Goal: Find specific page/section: Find specific page/section

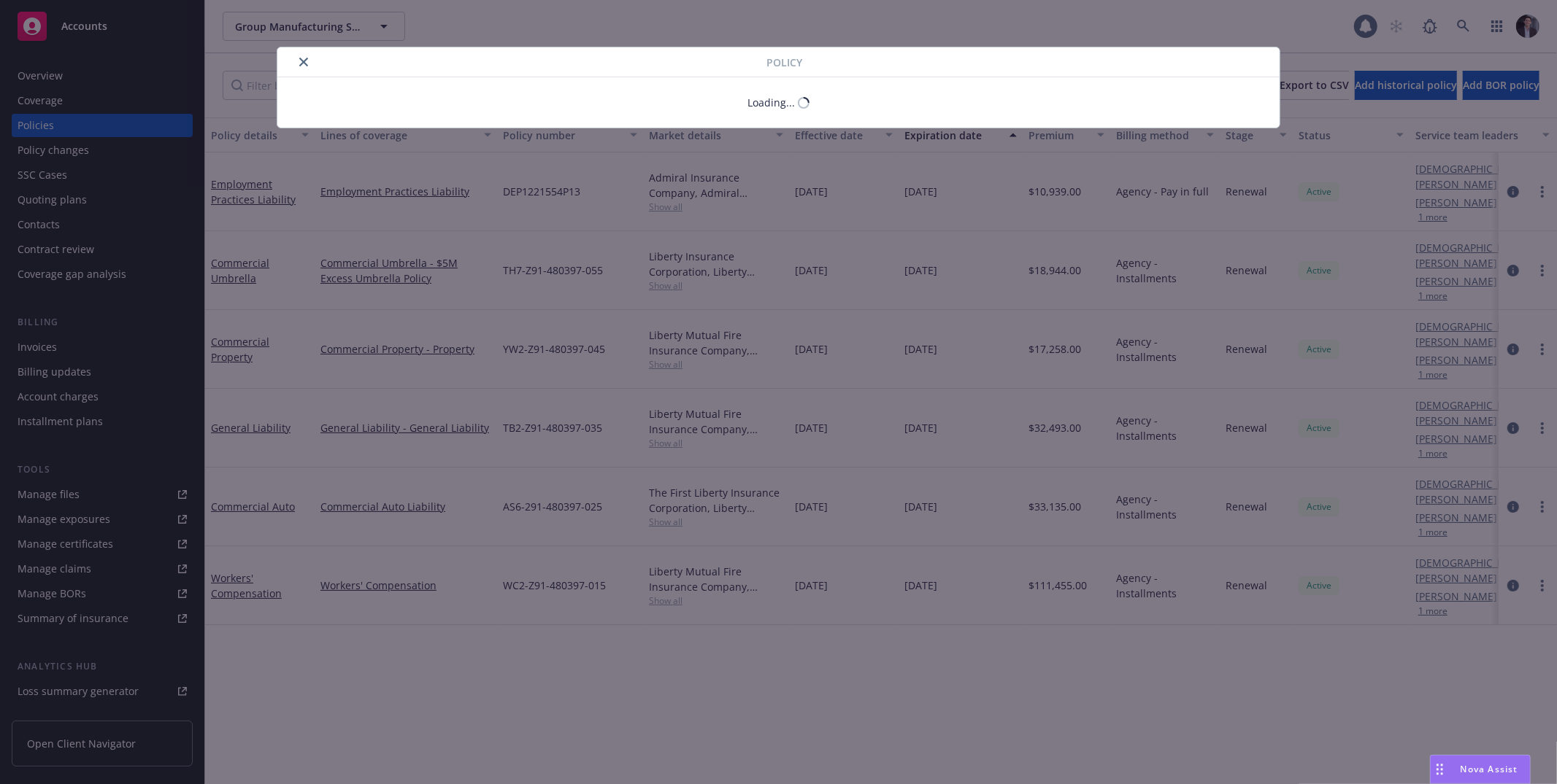
click at [84, 36] on div "Policy Loading..." at bounding box center [778, 392] width 1557 height 784
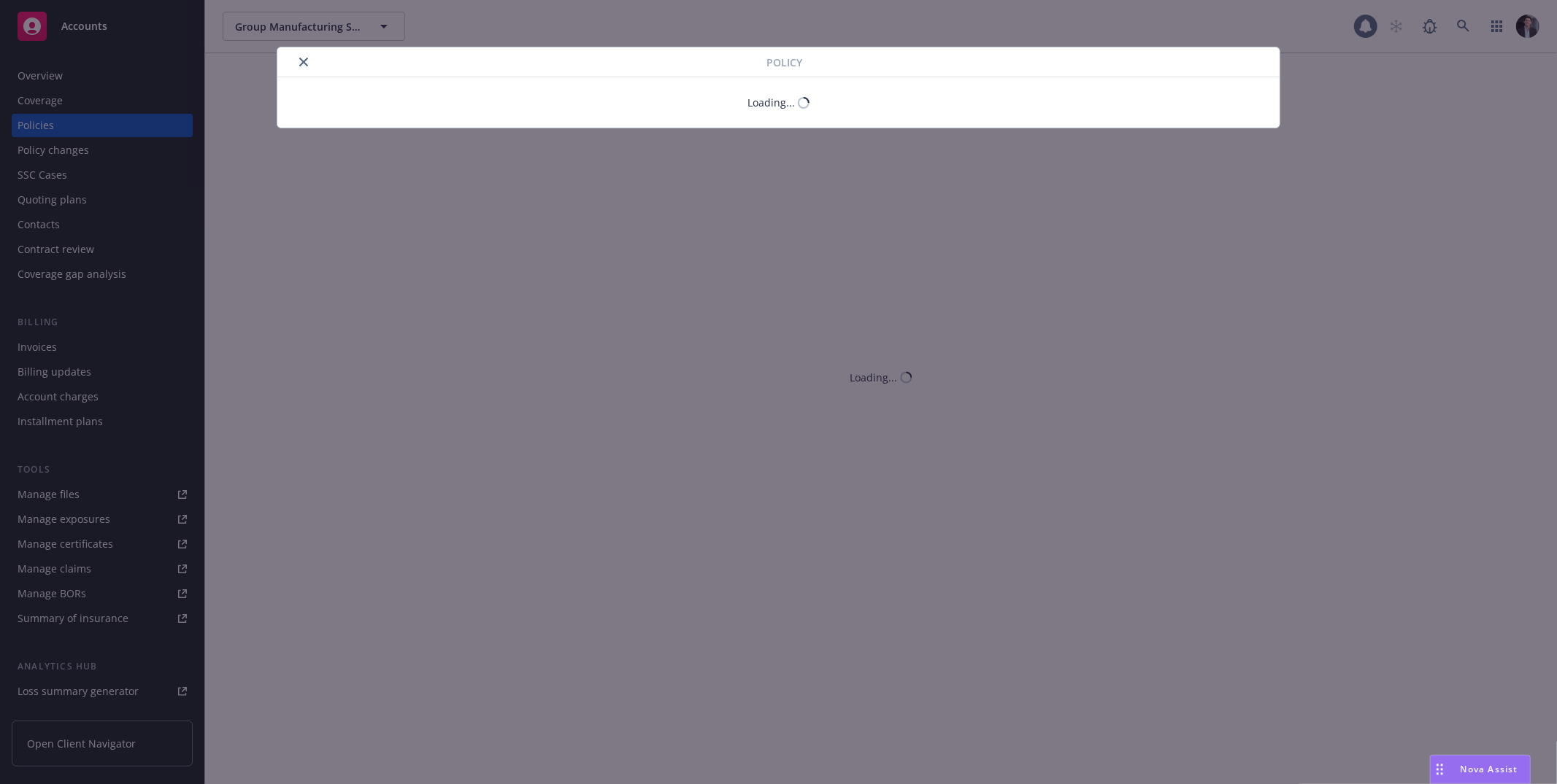
click at [84, 32] on div "Policy Loading..." at bounding box center [778, 392] width 1557 height 784
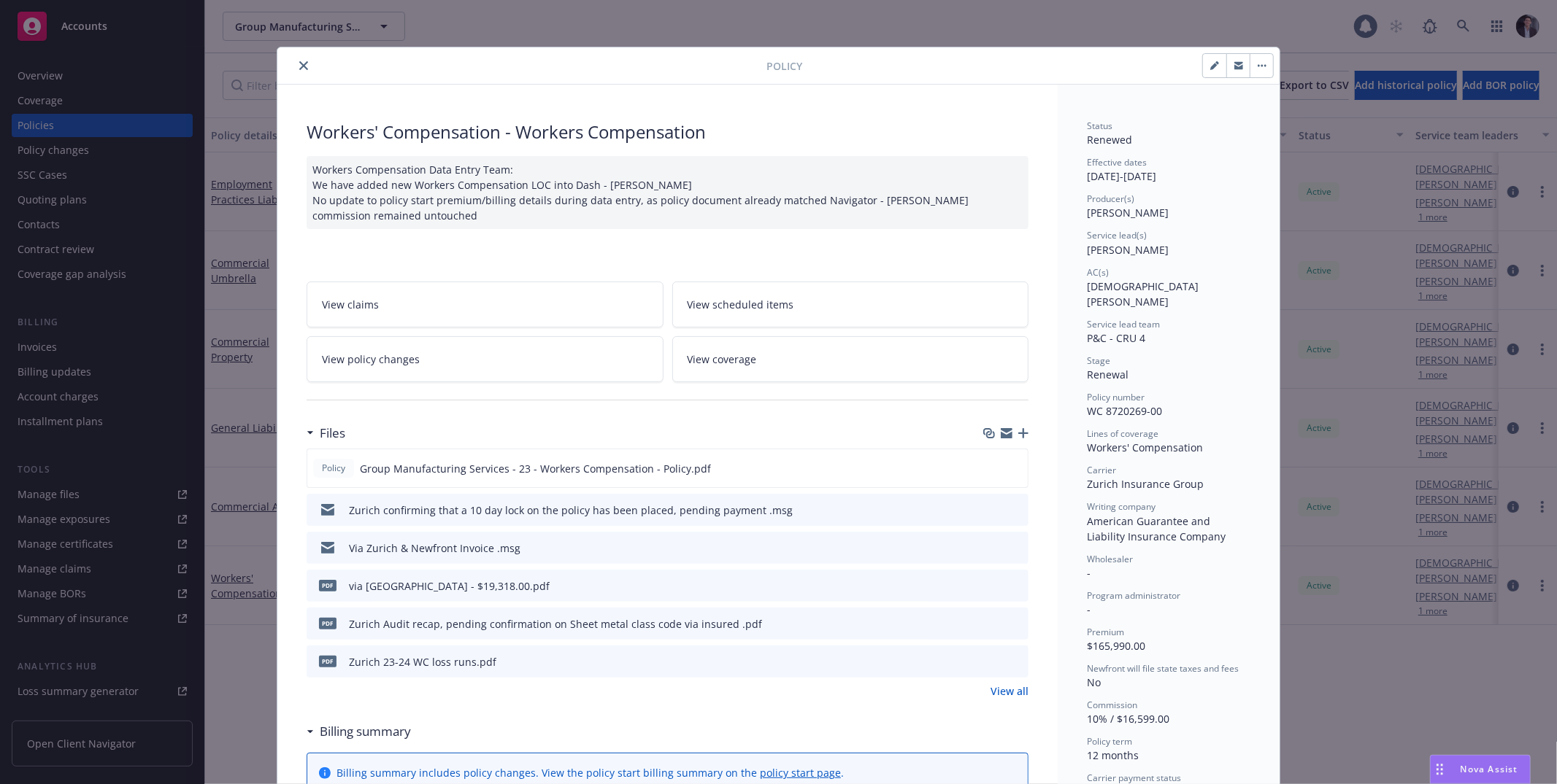
click at [84, 32] on span "Accounts" at bounding box center [84, 27] width 46 height 12
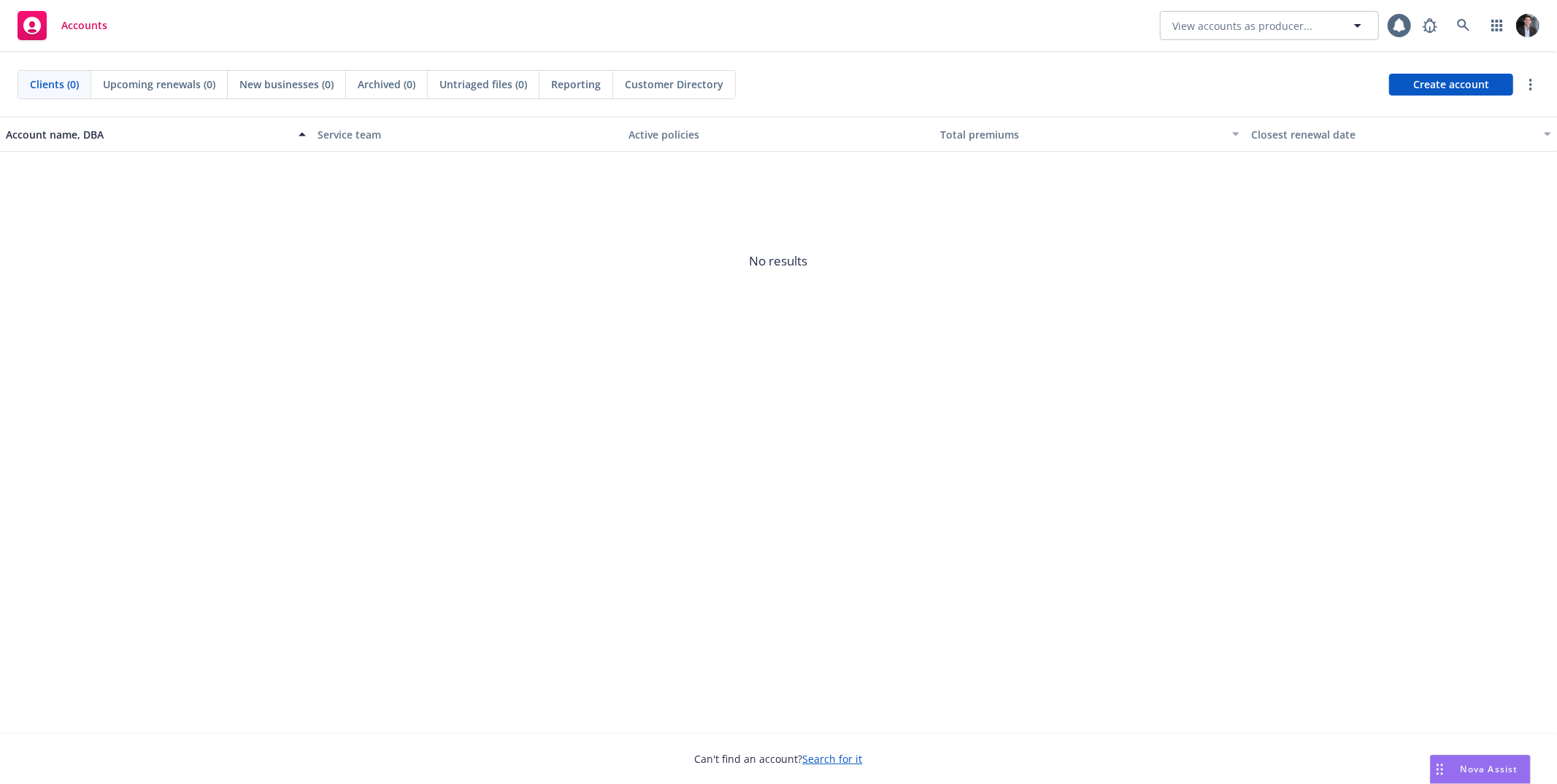
click at [1437, 764] on rect "Drag to move" at bounding box center [1437, 765] width 2 height 2
drag, startPoint x: 11, startPoint y: 2, endPoint x: 1396, endPoint y: 409, distance: 1443.6
click at [0, 0] on div "2050x984 frames : 0 0 / 10 secs" at bounding box center [0, 0] width 0 height 0
click at [419, 266] on span "No results" at bounding box center [778, 261] width 1557 height 219
